Goal: Information Seeking & Learning: Learn about a topic

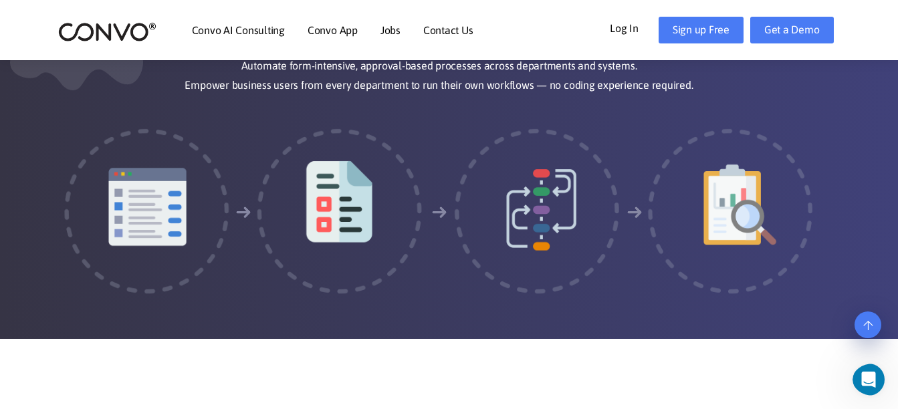
scroll to position [2389, 0]
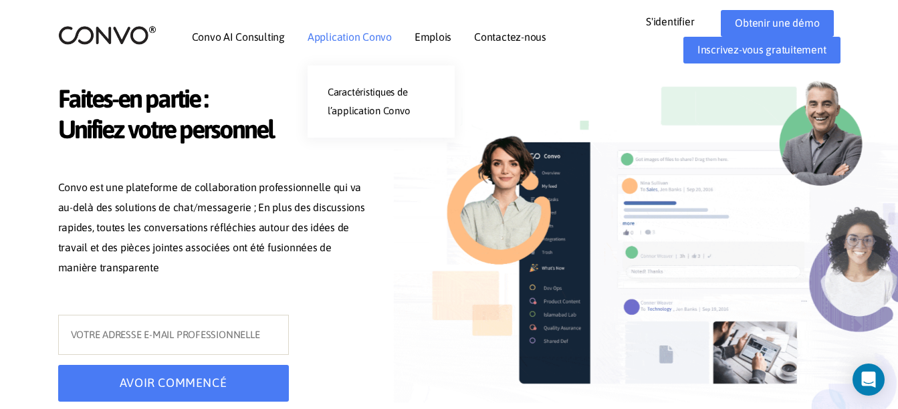
click at [339, 34] on link "Application Convo" at bounding box center [350, 36] width 84 height 11
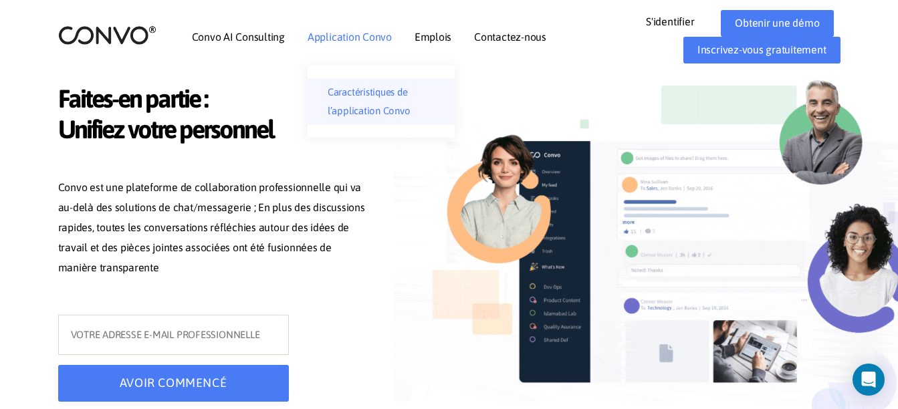
click at [351, 104] on link "Caractéristiques de l’application Convo" at bounding box center [381, 101] width 147 height 45
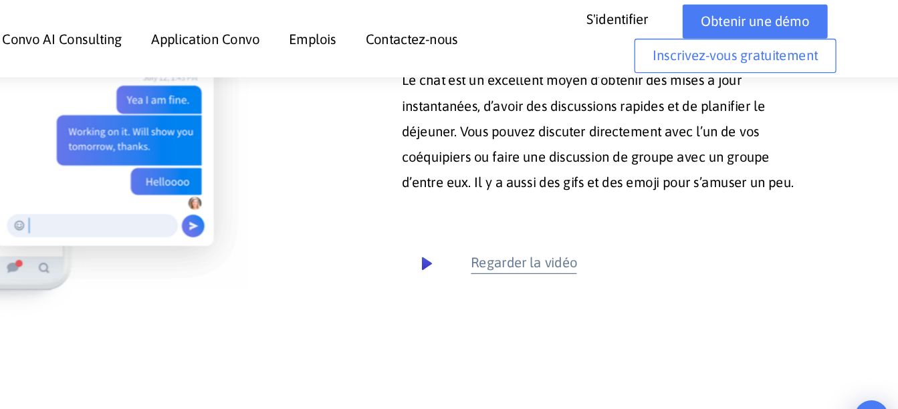
scroll to position [2418, 0]
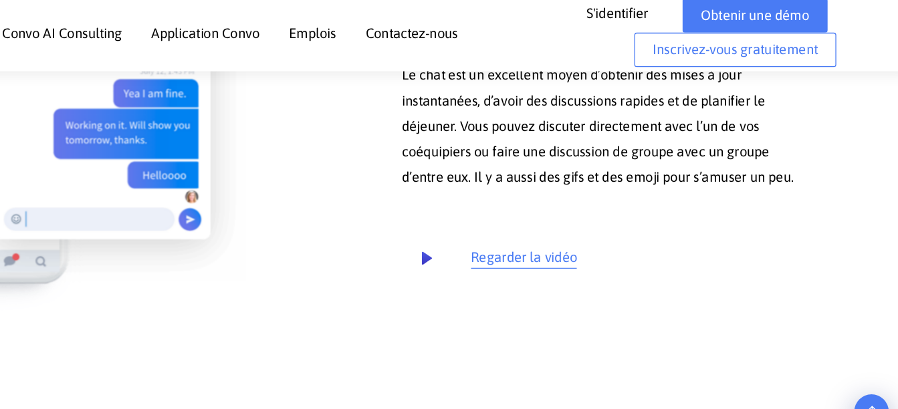
click at [569, 215] on small "Regarder la vidéo" at bounding box center [598, 205] width 83 height 20
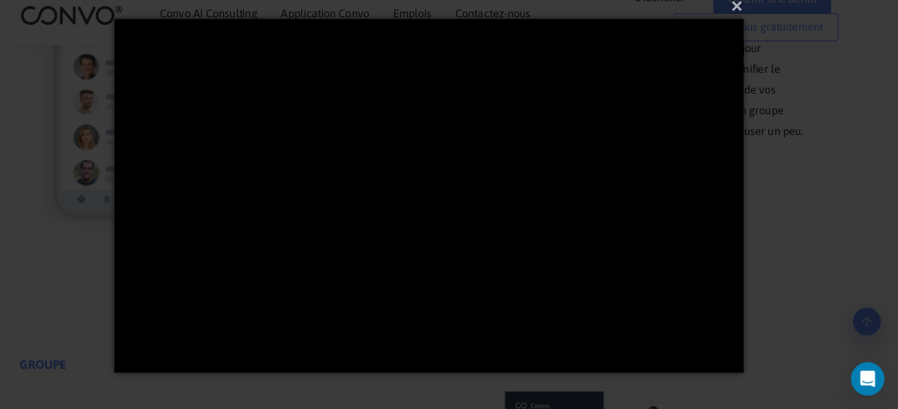
scroll to position [2417, 0]
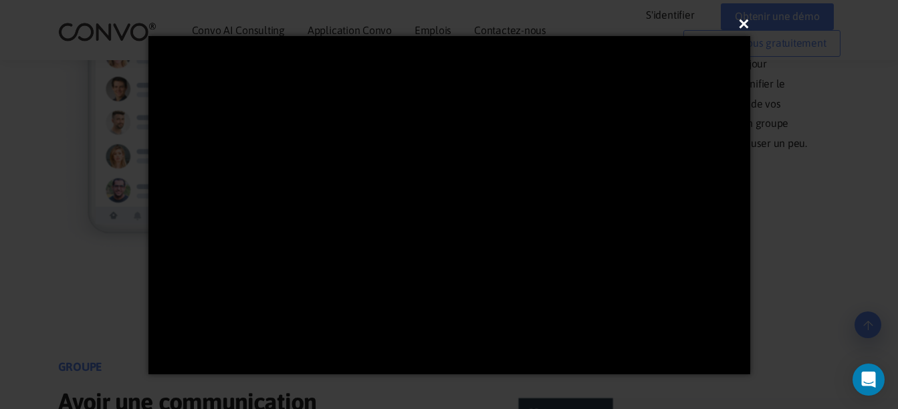
click at [749, 23] on button "×" at bounding box center [454, 23] width 602 height 29
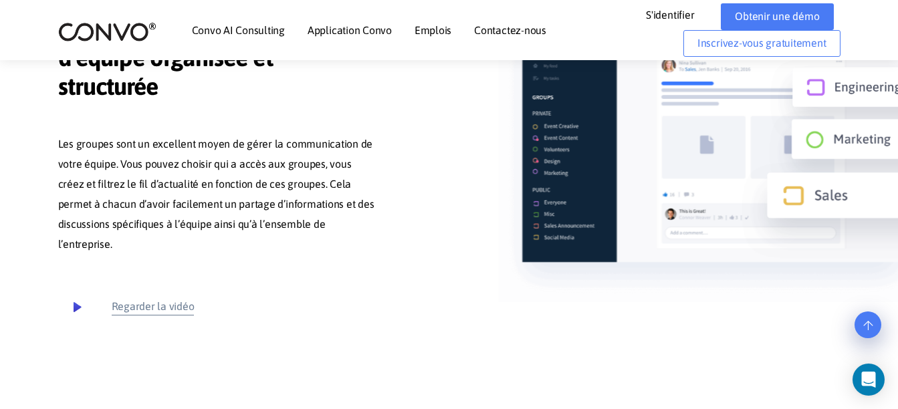
scroll to position [2790, 0]
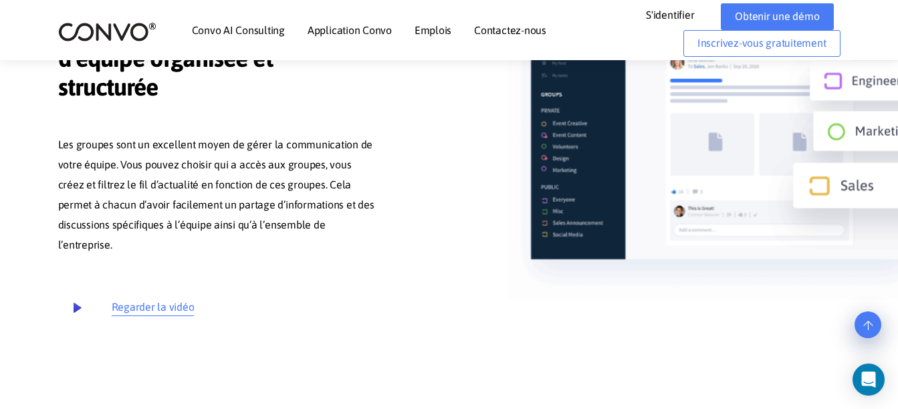
click at [137, 318] on small "Regarder la vidéo" at bounding box center [153, 308] width 83 height 20
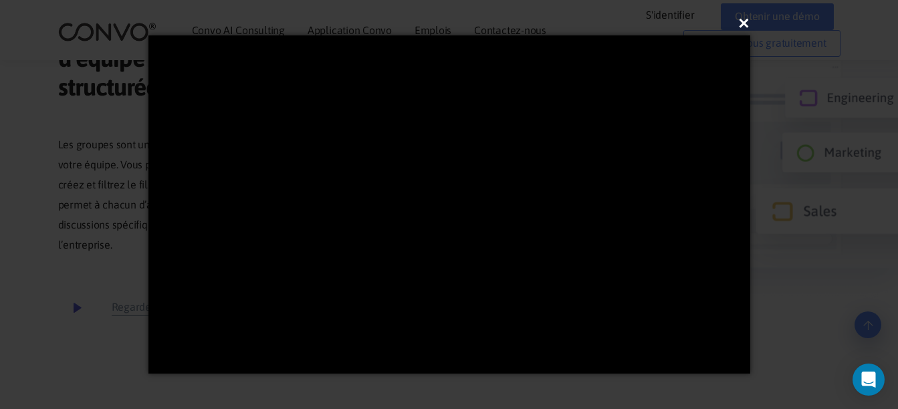
click at [742, 23] on button "×" at bounding box center [454, 23] width 602 height 29
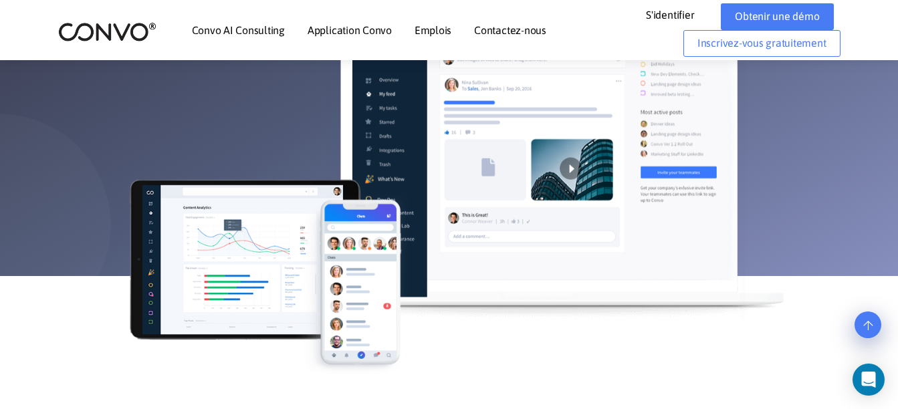
scroll to position [0, 0]
